Goal: Find specific page/section: Find specific page/section

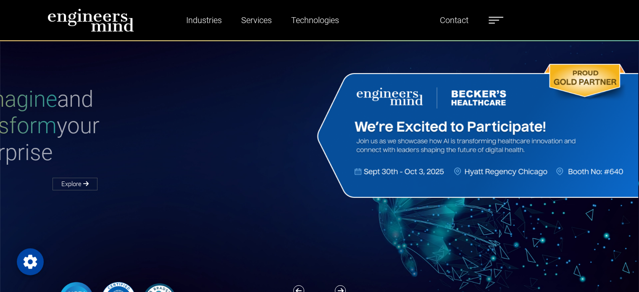
click at [494, 25] on label at bounding box center [496, 20] width 15 height 11
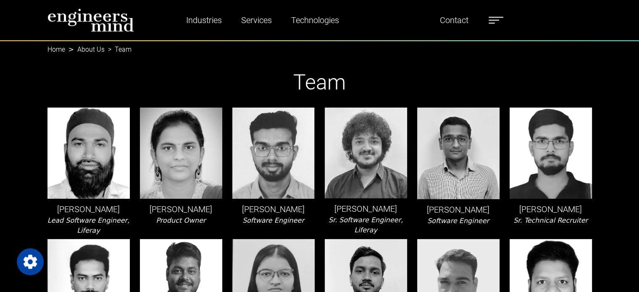
scroll to position [0, 0]
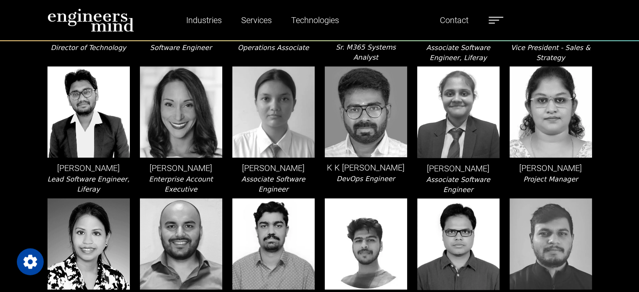
scroll to position [546, 0]
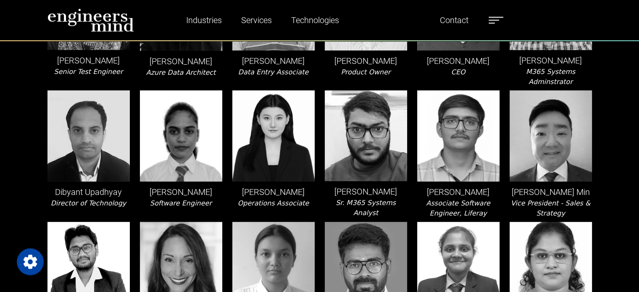
click at [81, 19] on img at bounding box center [90, 20] width 87 height 24
